Goal: Information Seeking & Learning: Learn about a topic

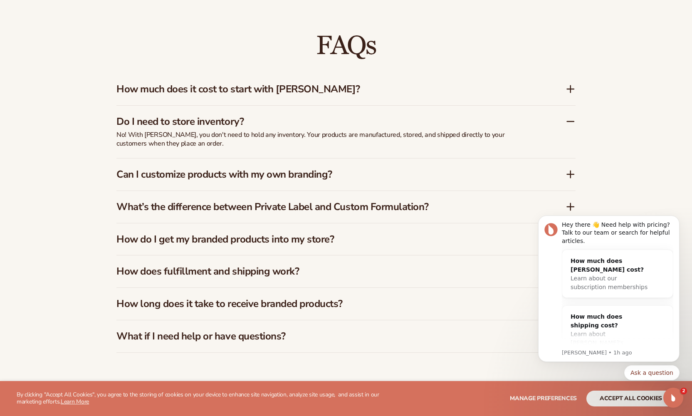
click at [211, 279] on div "How does fulfillment and shipping work?" at bounding box center [345, 271] width 459 height 32
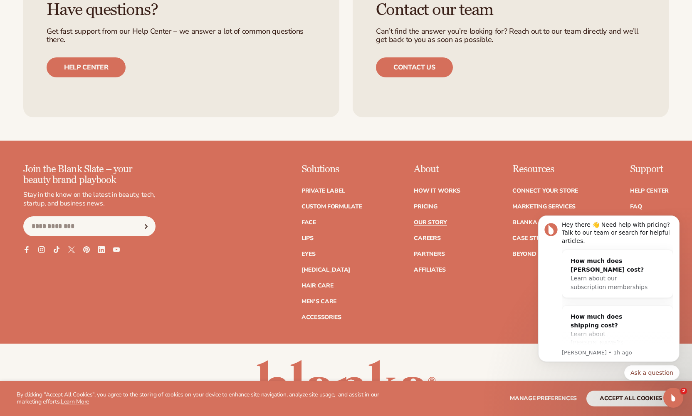
click at [431, 220] on link "Our Story" at bounding box center [430, 223] width 33 height 6
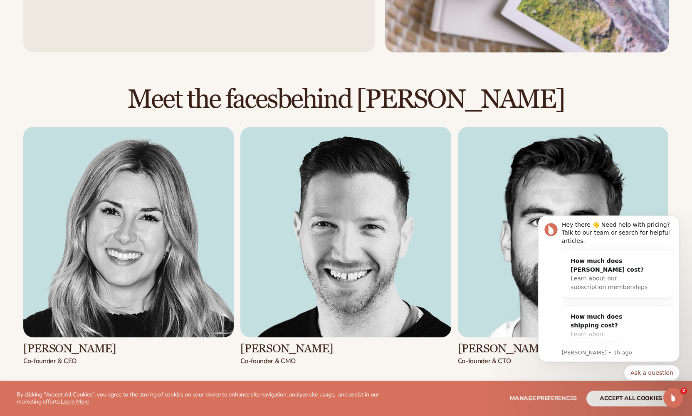
scroll to position [959, 0]
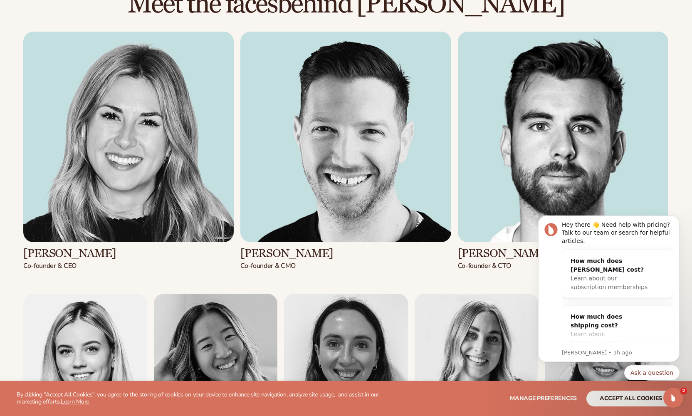
click at [165, 151] on img at bounding box center [128, 137] width 210 height 210
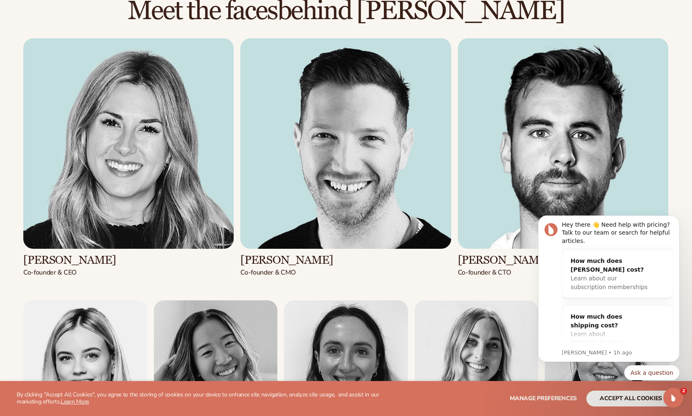
scroll to position [958, 0]
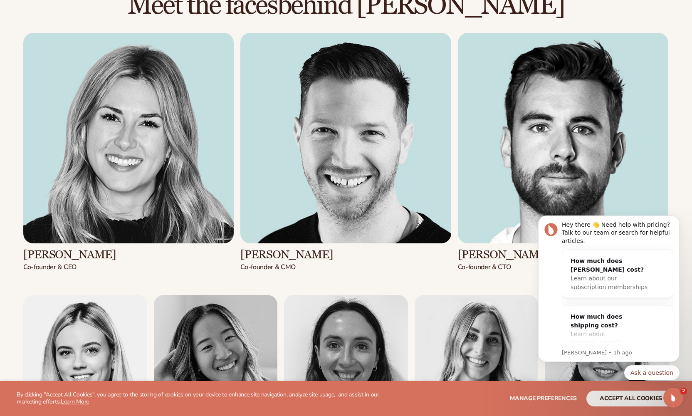
click at [81, 254] on h3 "[PERSON_NAME]" at bounding box center [128, 254] width 210 height 13
drag, startPoint x: 91, startPoint y: 254, endPoint x: 24, endPoint y: 249, distance: 67.5
click at [24, 249] on h3 "[PERSON_NAME]" at bounding box center [128, 254] width 210 height 13
copy h3 "[PERSON_NAME]"
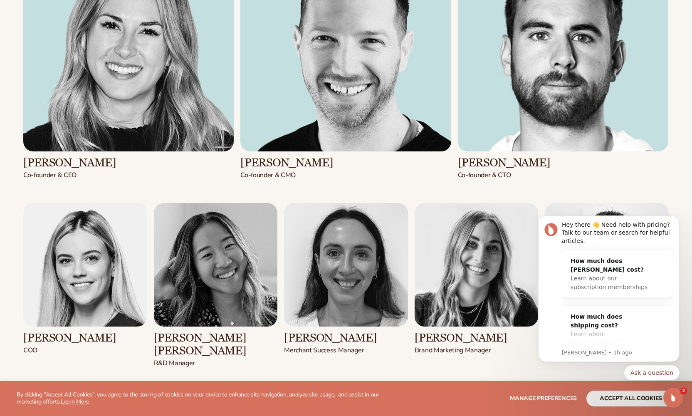
drag, startPoint x: 157, startPoint y: 335, endPoint x: 203, endPoint y: 336, distance: 46.2
click at [203, 336] on h3 "[PERSON_NAME] [PERSON_NAME]" at bounding box center [216, 344] width 124 height 26
copy h3 "[PERSON_NAME] [PERSON_NAME]"
